Goal: Task Accomplishment & Management: Manage account settings

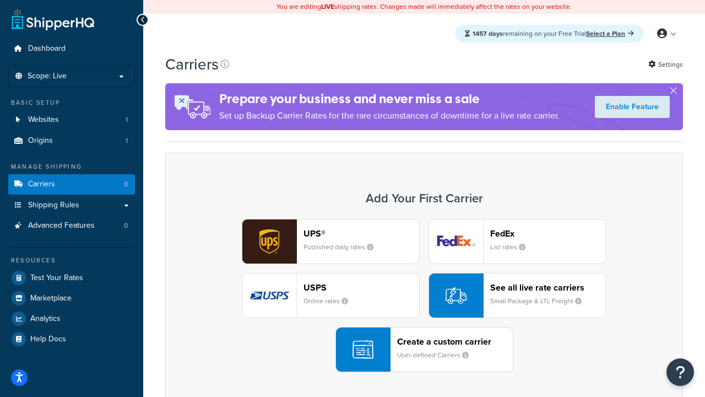
click at [424, 296] on div "UPS® Published daily rates FedEx List rates USPS Online rates See all live rate…" at bounding box center [424, 295] width 495 height 153
click at [548, 234] on header "FedEx" at bounding box center [548, 233] width 116 height 10
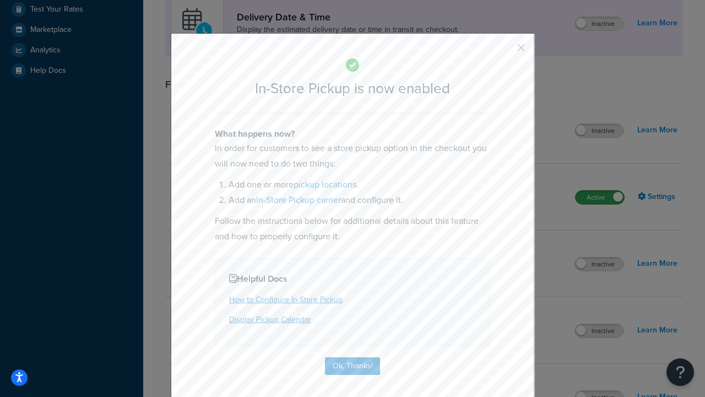
scroll to position [310, 0]
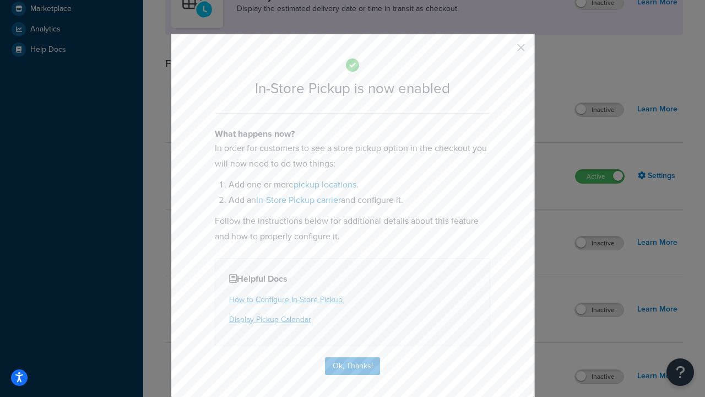
click at [505, 51] on button "button" at bounding box center [504, 51] width 3 height 3
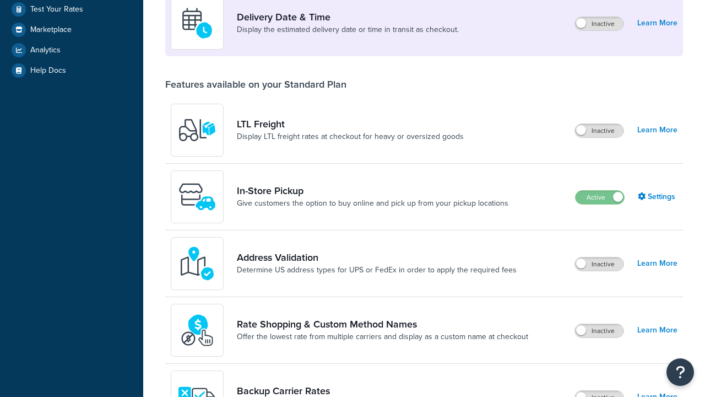
scroll to position [268, 0]
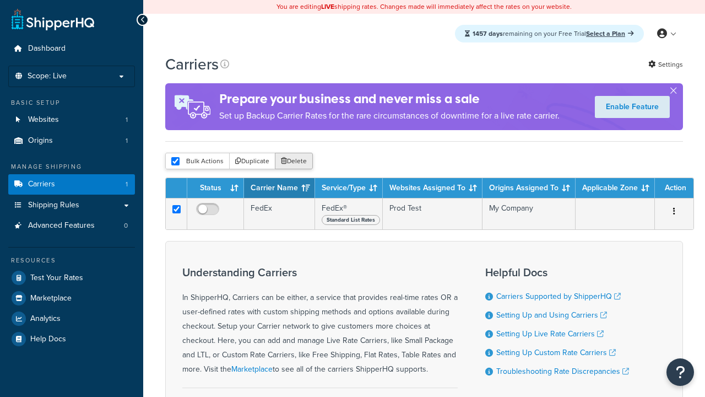
click at [293, 161] on button "Delete" at bounding box center [294, 161] width 38 height 17
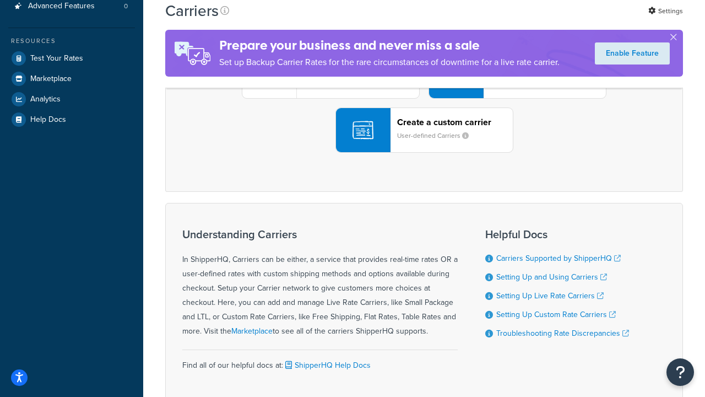
click at [424, 153] on div "UPS® Published daily rates FedEx List rates USPS Online rates See all live rate…" at bounding box center [424, 75] width 495 height 153
click at [424, 140] on small "User-defined Carriers" at bounding box center [437, 136] width 80 height 10
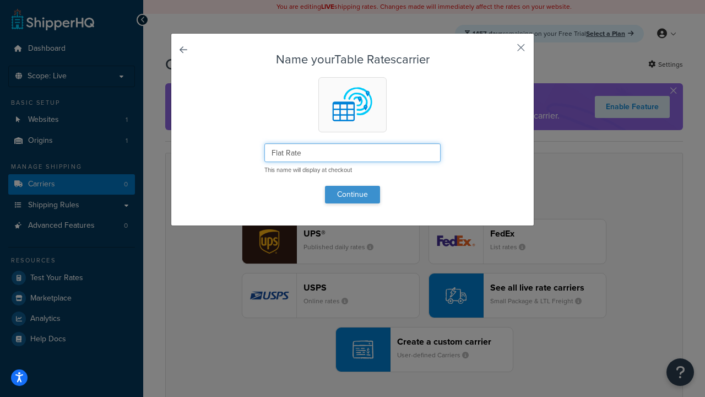
type input "Flat Rate"
click at [353, 194] on button "Continue" at bounding box center [352, 195] width 55 height 18
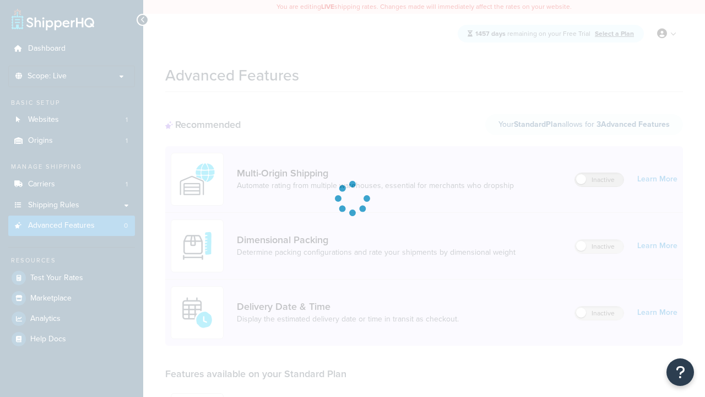
click at [600, 181] on label "Inactive" at bounding box center [599, 179] width 48 height 13
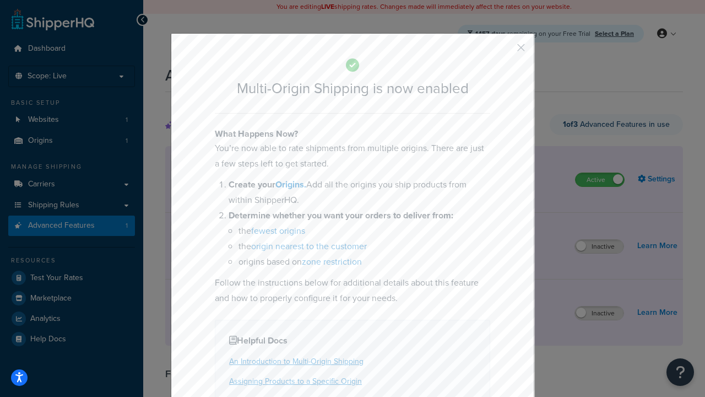
click at [505, 51] on button "button" at bounding box center [504, 51] width 3 height 3
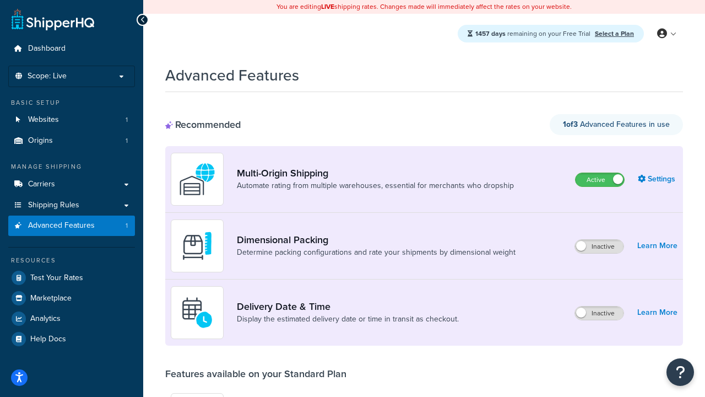
click at [600, 173] on label "Active" at bounding box center [600, 179] width 48 height 13
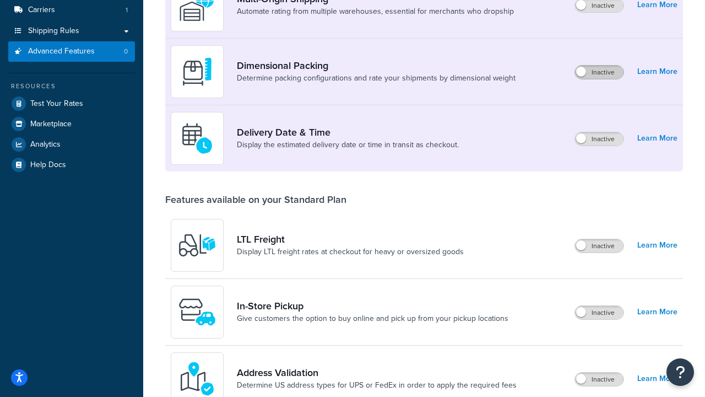
click at [600, 73] on label "Inactive" at bounding box center [599, 72] width 48 height 13
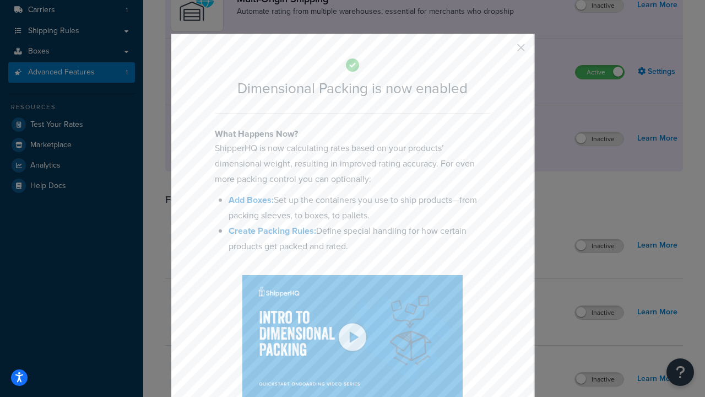
click at [505, 51] on button "button" at bounding box center [504, 51] width 3 height 3
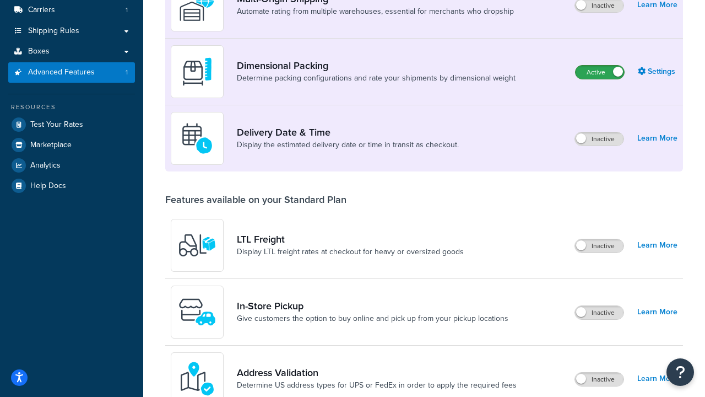
click at [600, 66] on label "Active" at bounding box center [600, 72] width 48 height 13
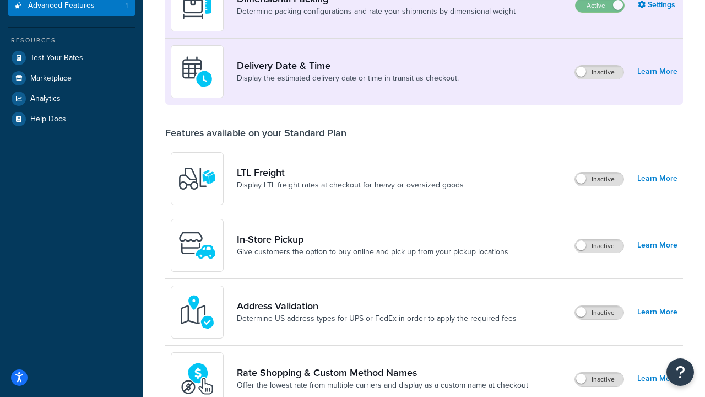
scroll to position [220, 0]
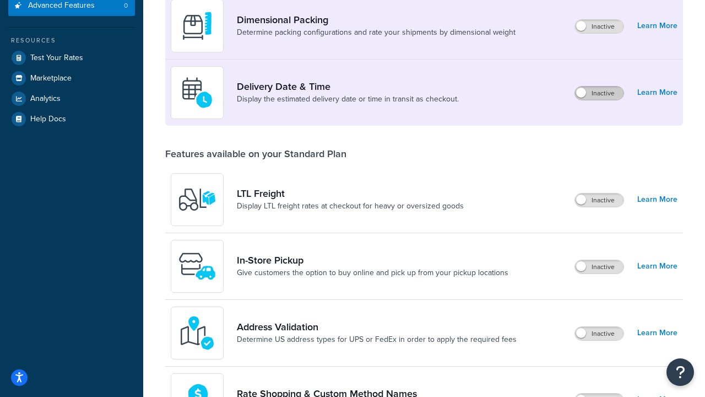
click at [600, 94] on label "Inactive" at bounding box center [599, 92] width 48 height 13
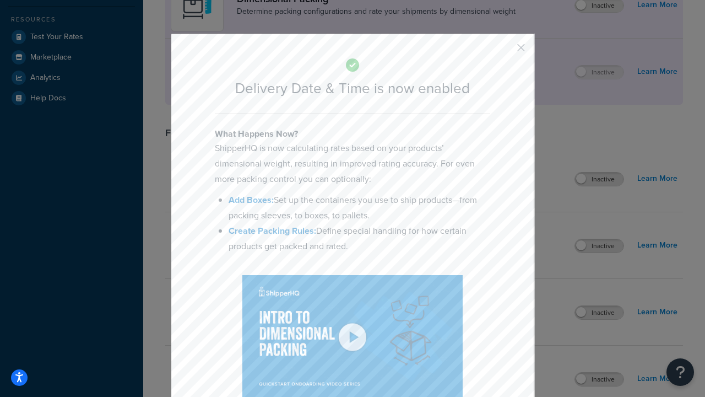
click at [505, 51] on button "button" at bounding box center [504, 51] width 3 height 3
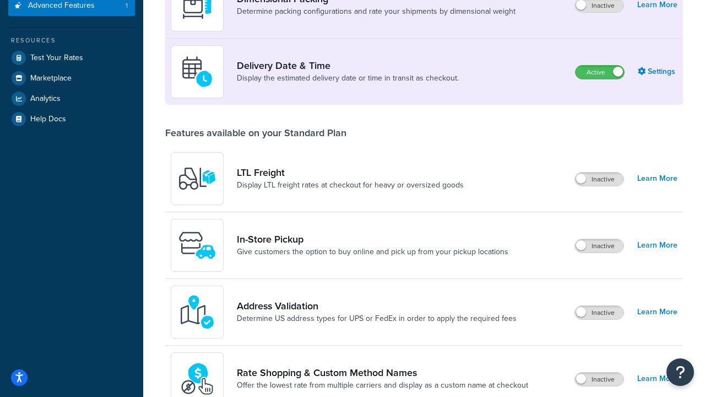
click at [600, 66] on label "Active" at bounding box center [600, 72] width 48 height 13
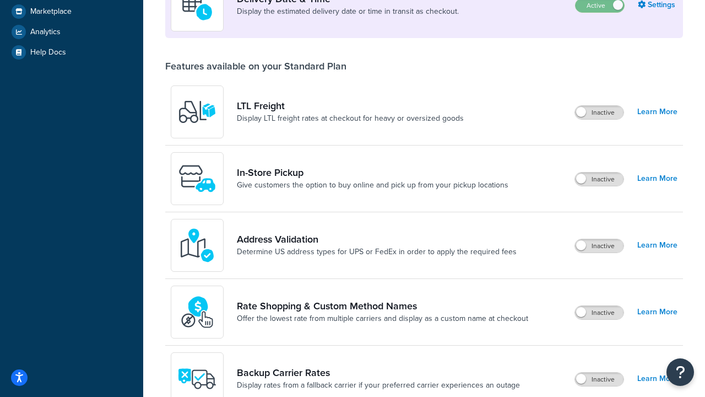
scroll to position [286, 0]
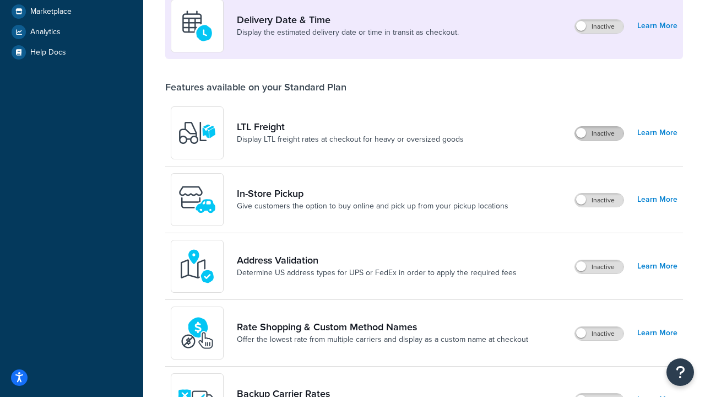
click at [600, 134] on label "Inactive" at bounding box center [599, 133] width 48 height 13
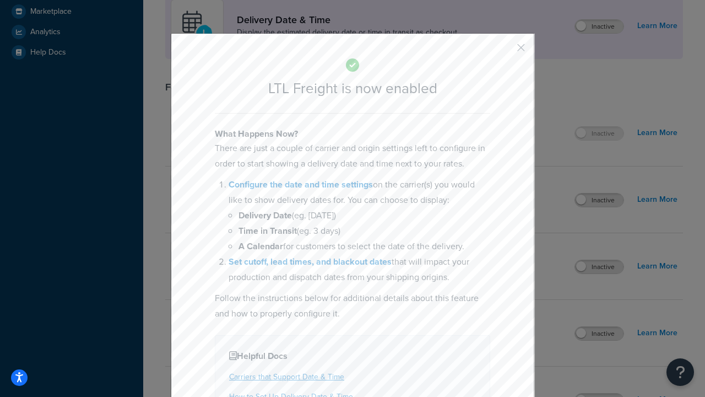
click at [505, 51] on button "button" at bounding box center [504, 51] width 3 height 3
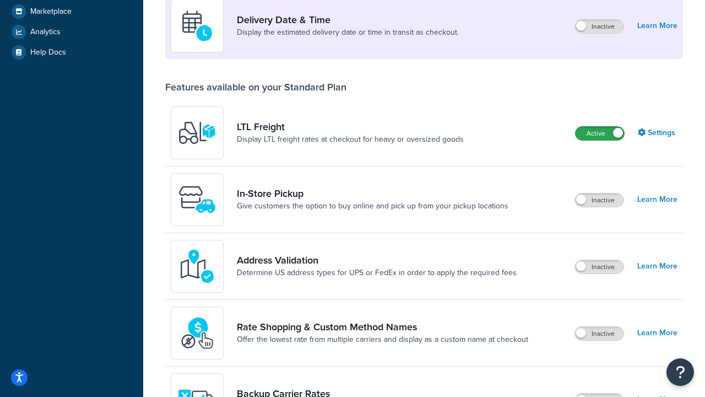
click at [600, 127] on label "Active" at bounding box center [600, 133] width 48 height 13
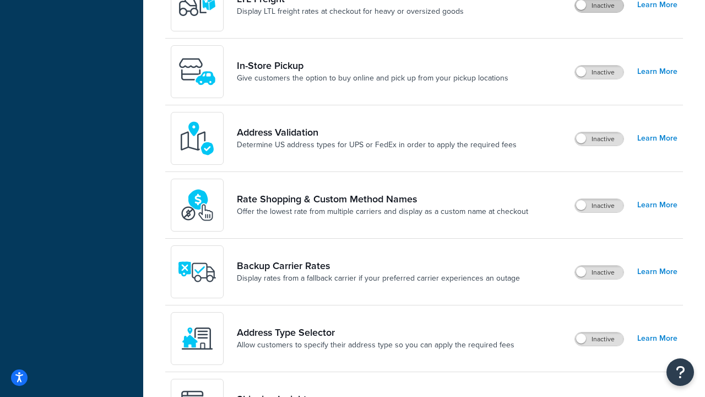
click at [600, 73] on label "Inactive" at bounding box center [599, 72] width 48 height 13
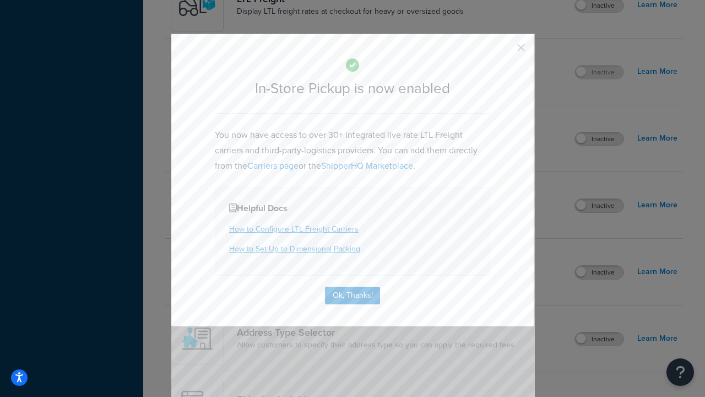
click at [505, 51] on button "button" at bounding box center [504, 51] width 3 height 3
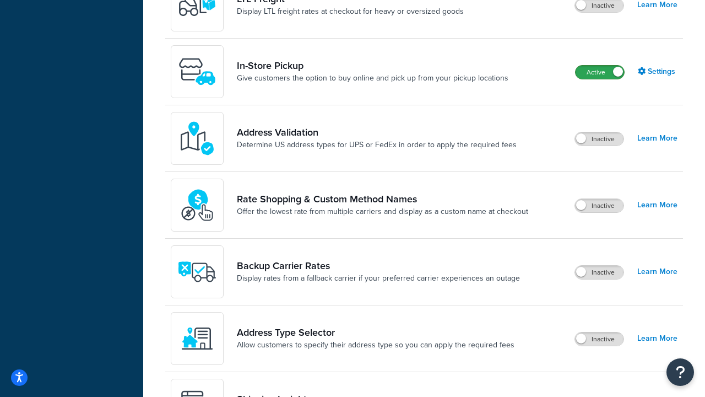
click at [600, 66] on label "Active" at bounding box center [600, 72] width 48 height 13
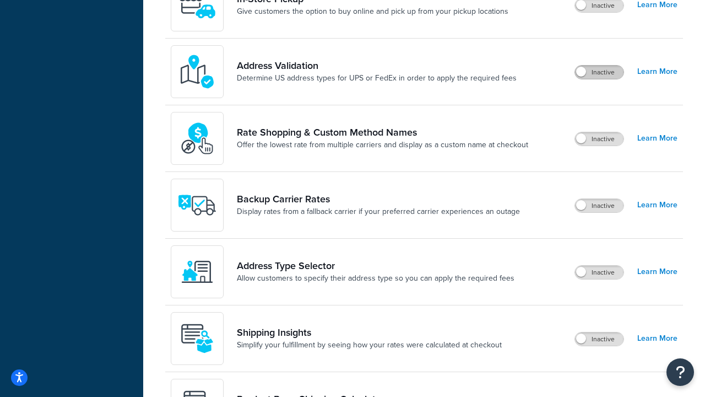
click at [600, 73] on label "Inactive" at bounding box center [599, 72] width 48 height 13
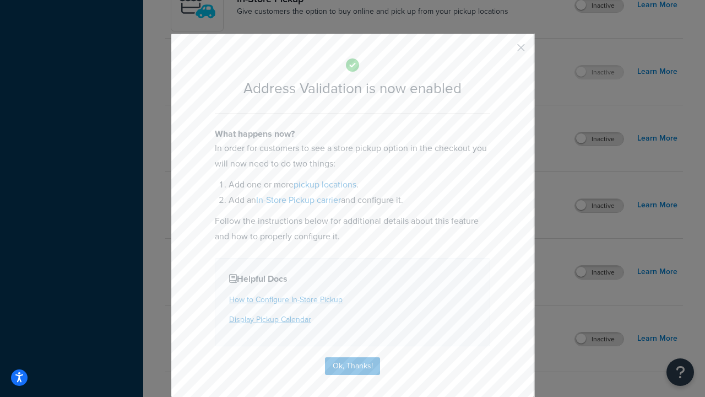
click at [505, 51] on button "button" at bounding box center [504, 51] width 3 height 3
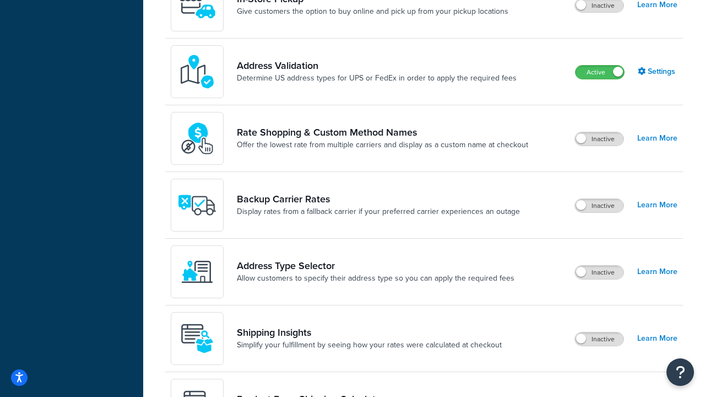
click at [600, 66] on label "Active" at bounding box center [600, 72] width 48 height 13
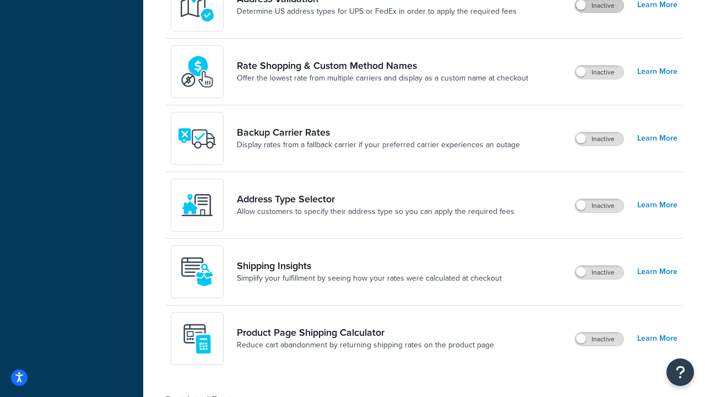
click at [600, 73] on label "Inactive" at bounding box center [599, 72] width 48 height 13
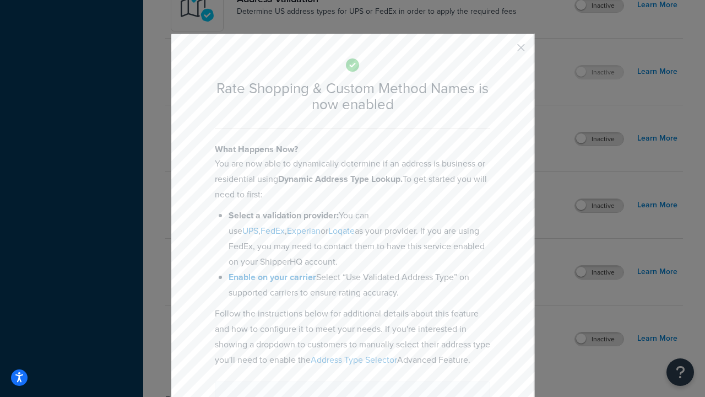
click at [505, 51] on button "button" at bounding box center [504, 51] width 3 height 3
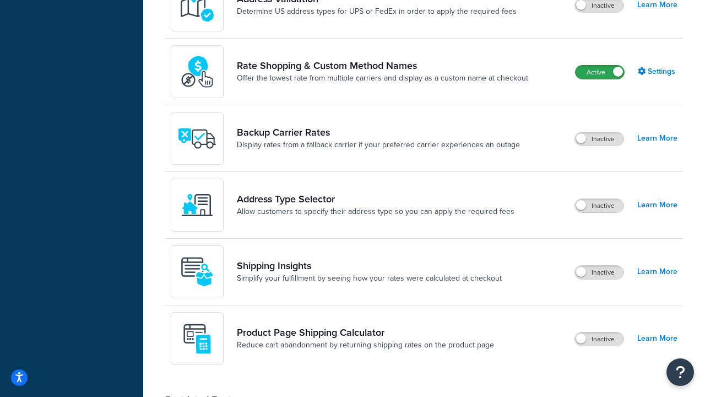
click at [600, 66] on label "Active" at bounding box center [600, 72] width 48 height 13
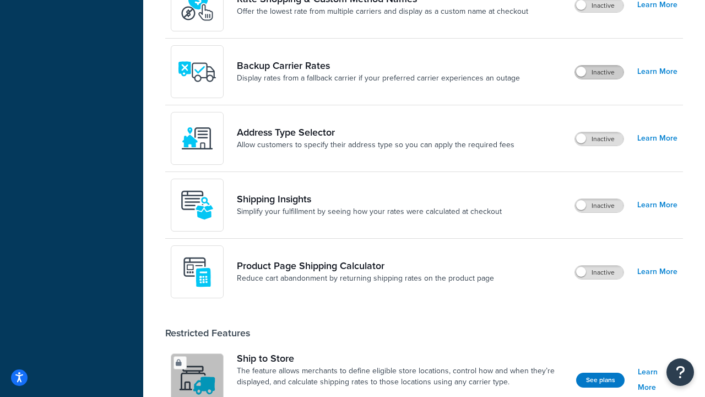
click at [600, 73] on label "Inactive" at bounding box center [599, 72] width 48 height 13
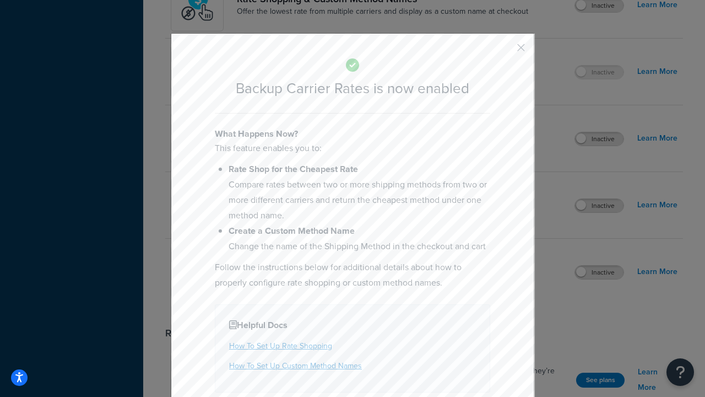
click at [505, 51] on button "button" at bounding box center [504, 51] width 3 height 3
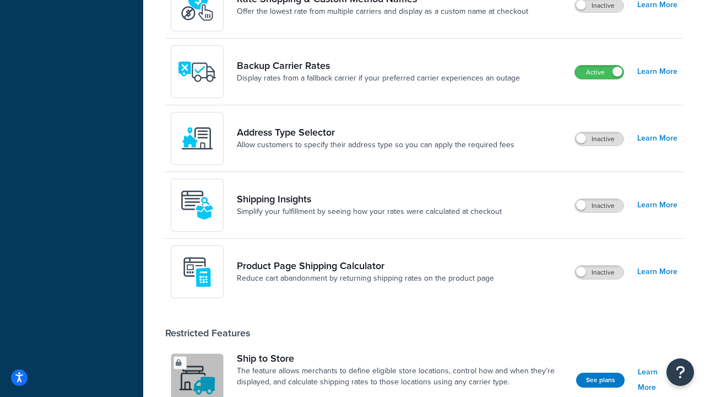
click at [600, 66] on label "Active" at bounding box center [599, 72] width 48 height 13
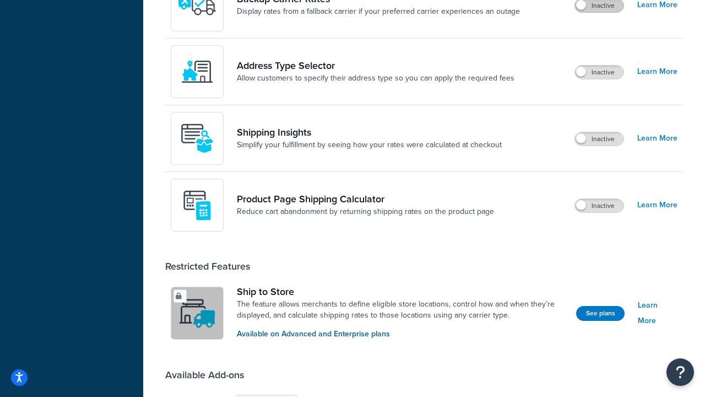
click at [600, 73] on label "Inactive" at bounding box center [599, 72] width 48 height 13
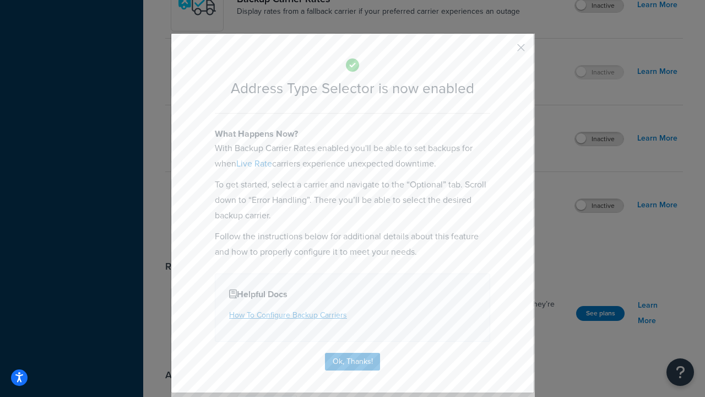
click at [505, 51] on button "button" at bounding box center [504, 51] width 3 height 3
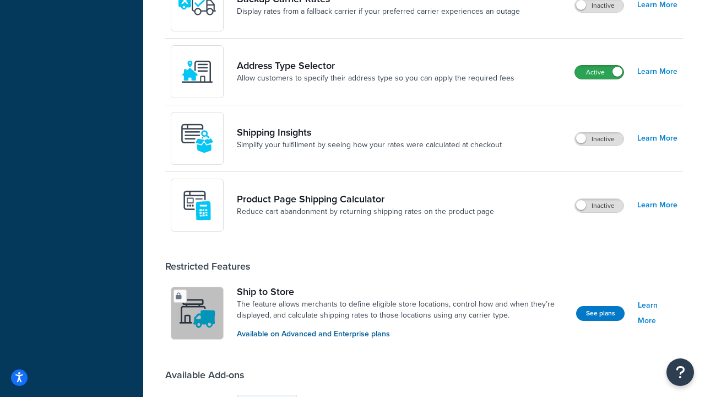
click at [600, 66] on label "Active" at bounding box center [599, 72] width 48 height 13
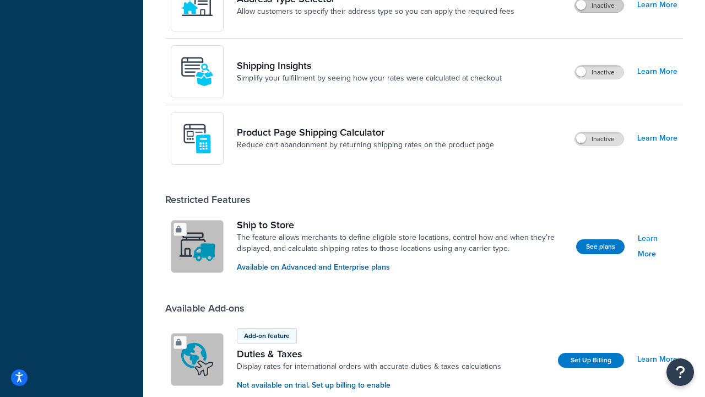
click at [600, 140] on label "Inactive" at bounding box center [599, 138] width 48 height 13
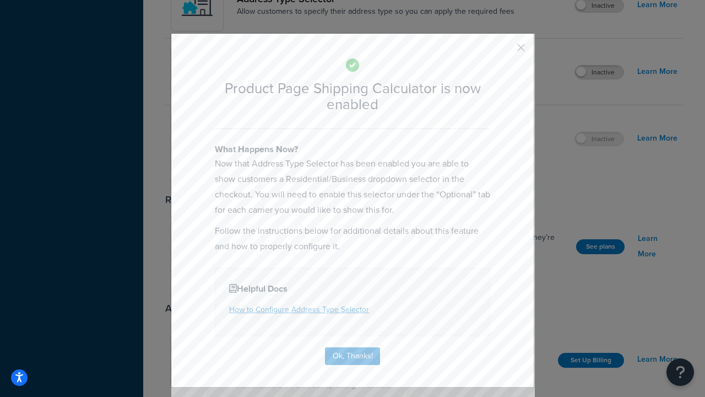
click at [505, 51] on button "button" at bounding box center [504, 51] width 3 height 3
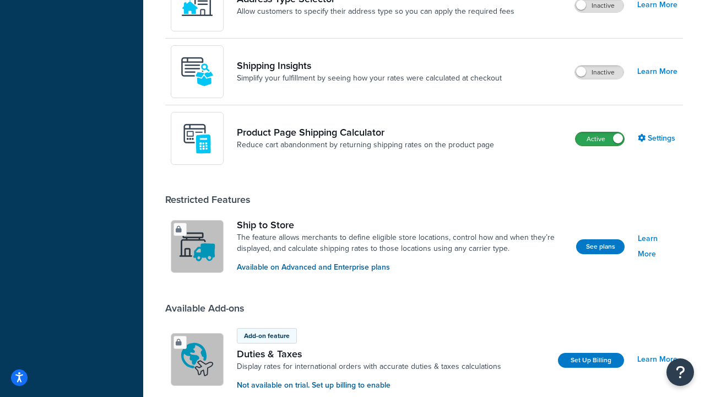
click at [600, 140] on label "Active" at bounding box center [600, 138] width 48 height 13
click at [600, 73] on label "Inactive" at bounding box center [599, 72] width 48 height 13
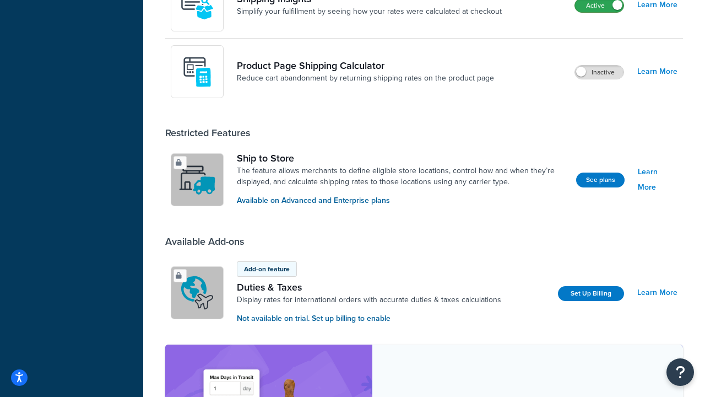
click at [600, 12] on label "Active" at bounding box center [599, 5] width 48 height 13
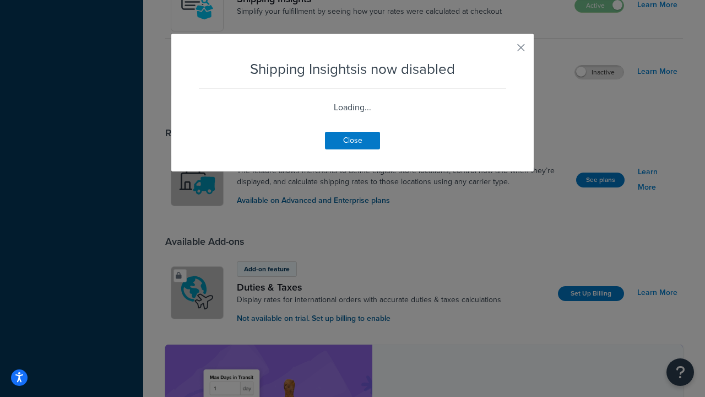
scroll to position [431, 0]
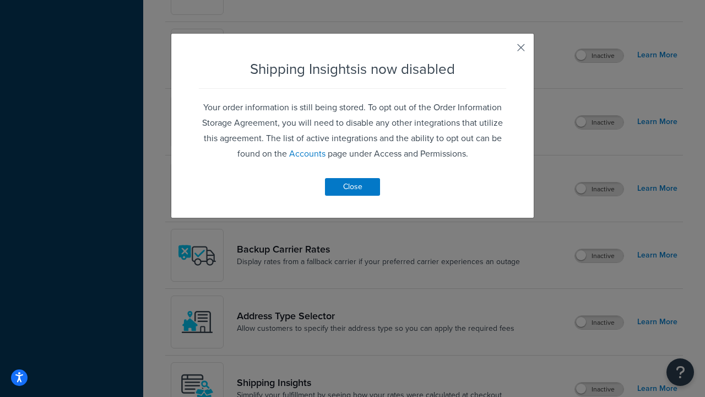
click at [505, 51] on button "button" at bounding box center [504, 51] width 3 height 3
